Goal: Task Accomplishment & Management: Use online tool/utility

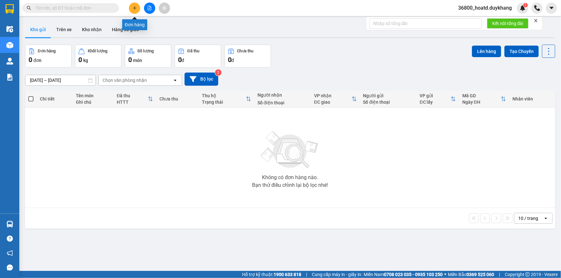
click at [133, 4] on button at bounding box center [134, 8] width 11 height 11
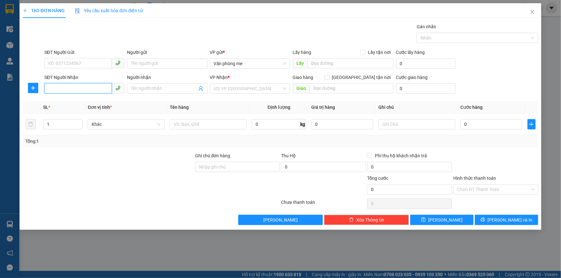
paste input "0787414383"
type input "0787414383"
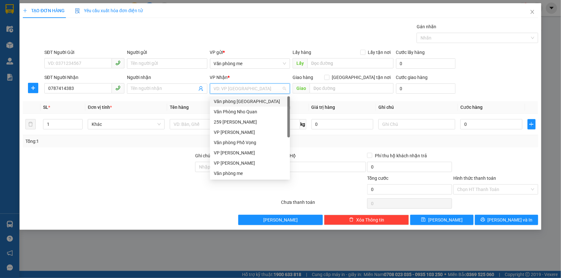
click at [221, 90] on input "search" at bounding box center [248, 89] width 68 height 10
click at [239, 133] on div "VP [PERSON_NAME]" at bounding box center [250, 132] width 72 height 7
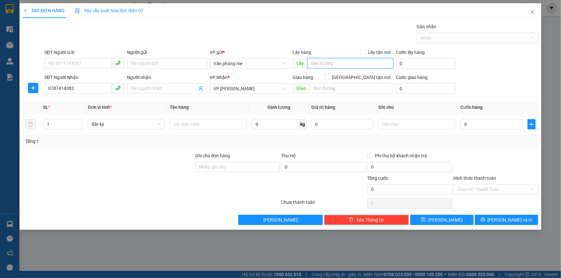
click at [330, 60] on input "text" at bounding box center [350, 63] width 86 height 10
type input "cổng làng [GEOGRAPHIC_DATA]"
click at [343, 87] on input "text" at bounding box center [352, 88] width 84 height 10
type input "50000"
drag, startPoint x: 343, startPoint y: 87, endPoint x: 312, endPoint y: 89, distance: 31.9
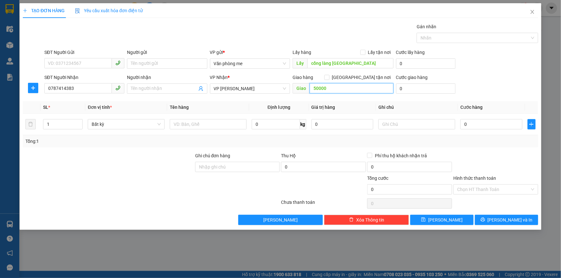
click at [312, 89] on input "50000" at bounding box center [352, 88] width 84 height 10
paste input "50.00"
type input "50.000"
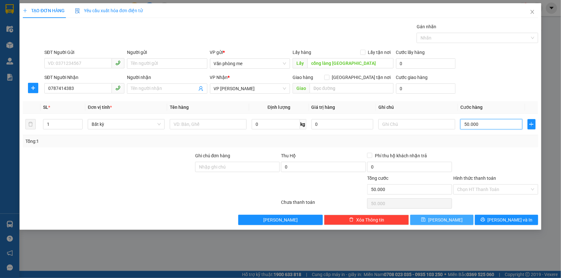
type input "50.000"
click at [441, 221] on button "[PERSON_NAME]" at bounding box center [441, 220] width 63 height 10
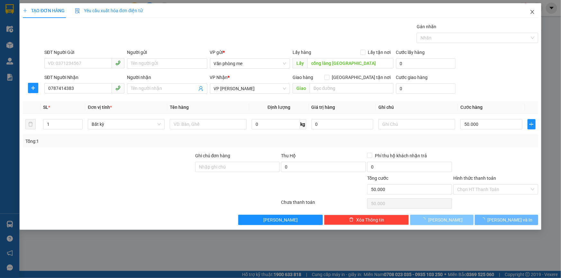
type input "0"
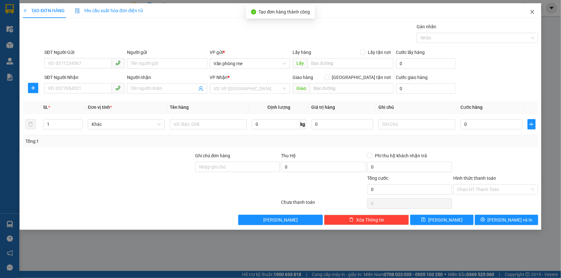
click at [534, 12] on icon "close" at bounding box center [532, 11] width 5 height 5
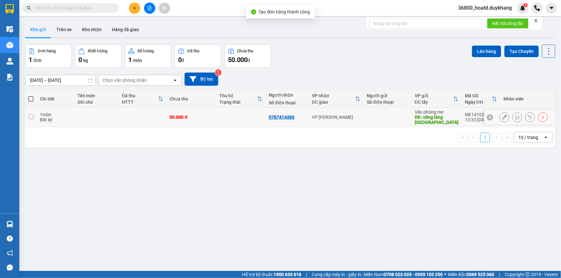
click at [31, 116] on input "checkbox" at bounding box center [31, 116] width 5 height 5
checkbox input "true"
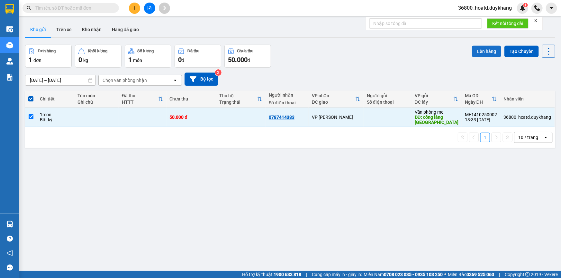
click at [475, 50] on button "Lên hàng" at bounding box center [486, 52] width 29 height 12
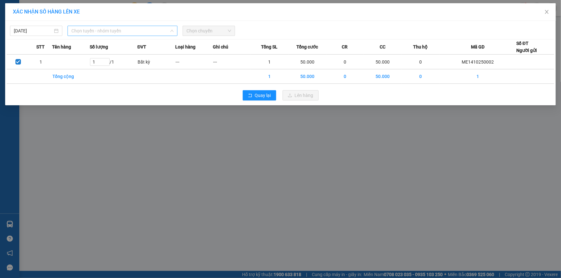
click at [132, 35] on span "Chọn tuyến - nhóm tuyến" at bounding box center [122, 31] width 102 height 10
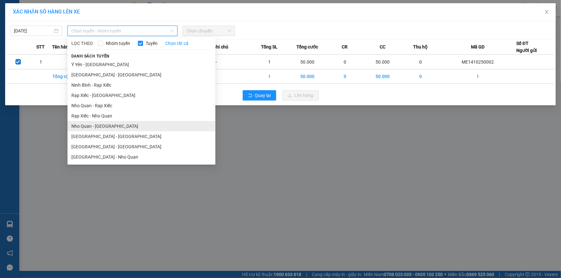
click at [103, 129] on li "Nho Quan - [GEOGRAPHIC_DATA]" at bounding box center [142, 126] width 148 height 10
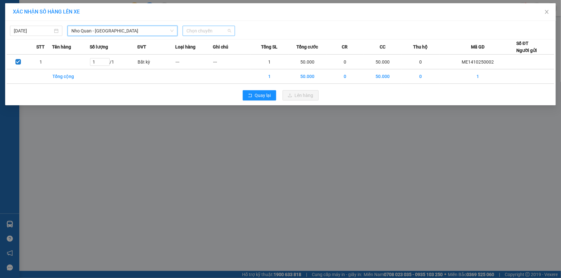
click at [225, 32] on span "Chọn chuyến" at bounding box center [209, 31] width 45 height 10
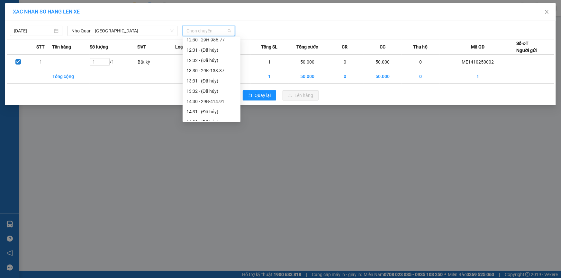
scroll to position [263, 0]
click at [214, 68] on div "13:30 - 29K-133.37" at bounding box center [212, 68] width 50 height 7
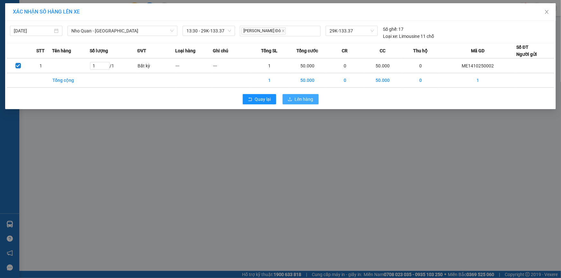
click at [314, 100] on button "Lên hàng" at bounding box center [301, 99] width 36 height 10
